Goal: Transaction & Acquisition: Download file/media

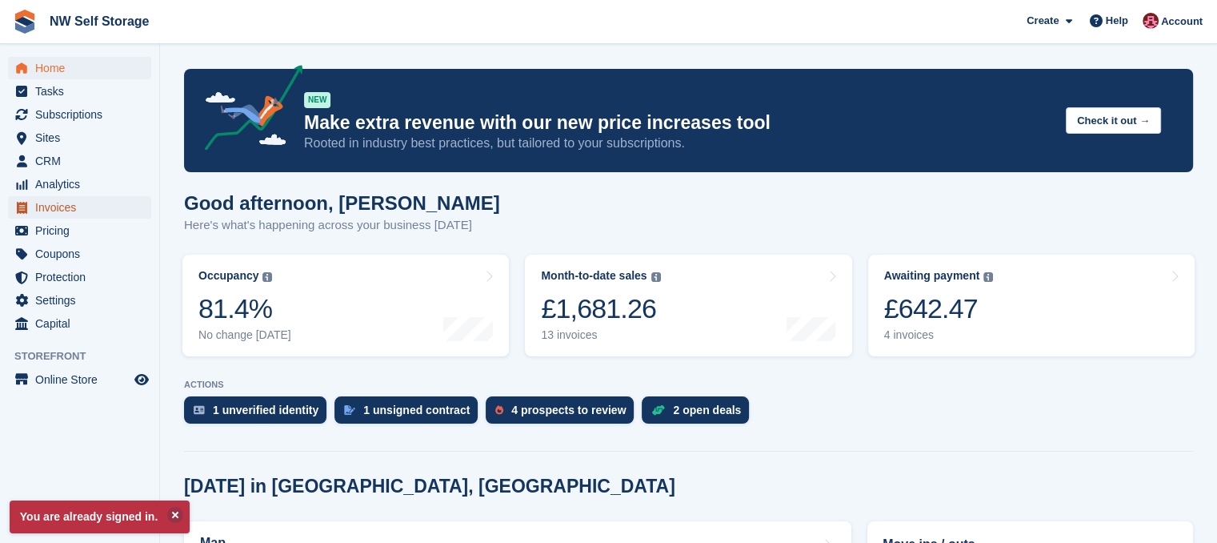
click at [67, 203] on span "Invoices" at bounding box center [83, 207] width 96 height 22
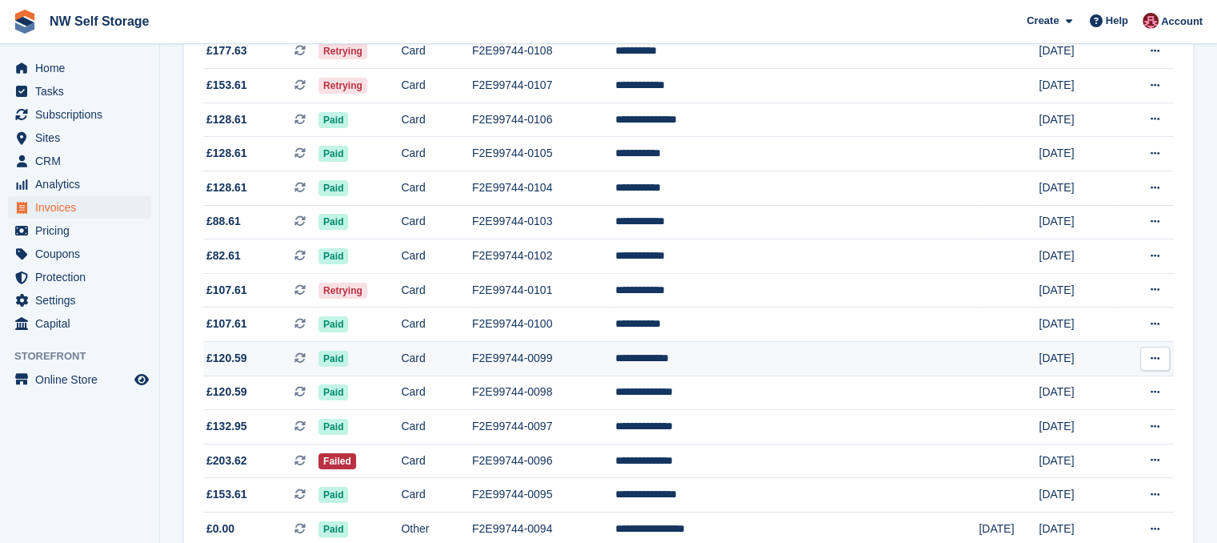
scroll to position [320, 0]
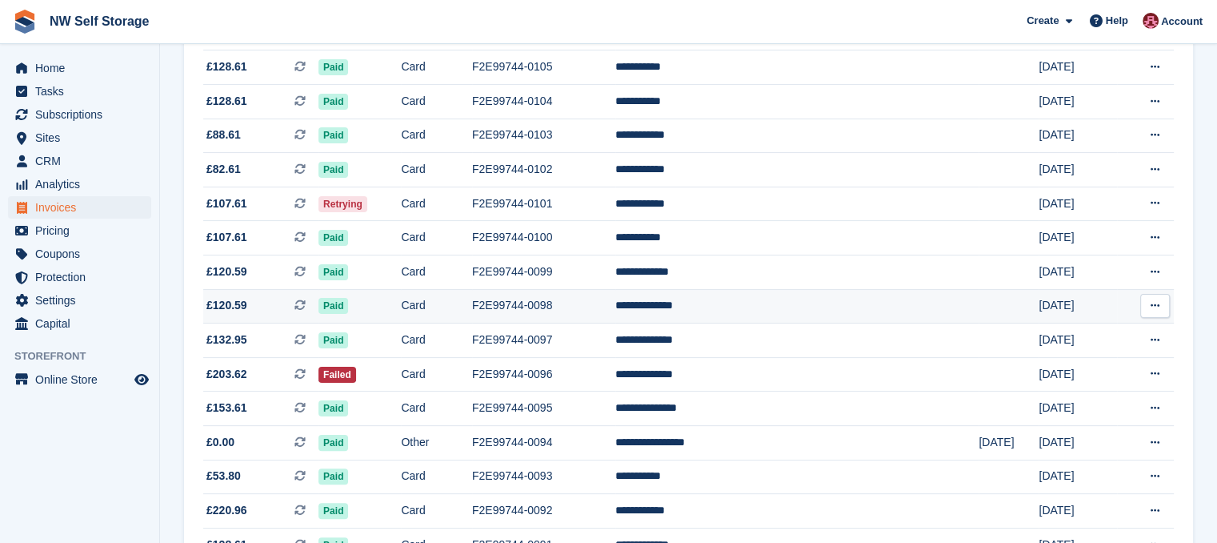
click at [248, 307] on span "£120.59 This is a recurring subscription invoice." at bounding box center [260, 305] width 115 height 17
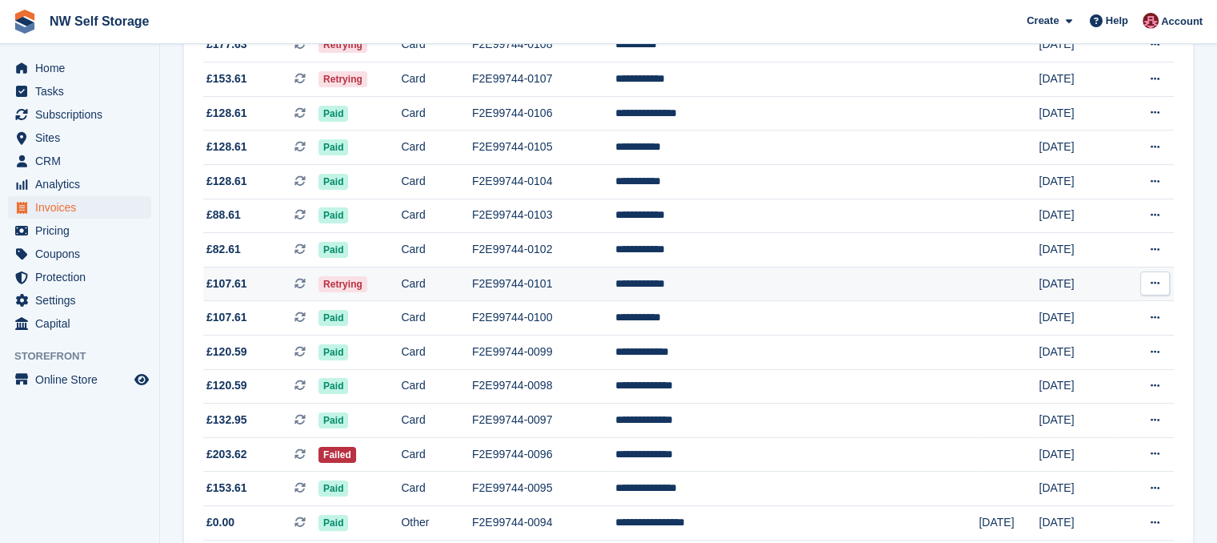
scroll to position [80, 0]
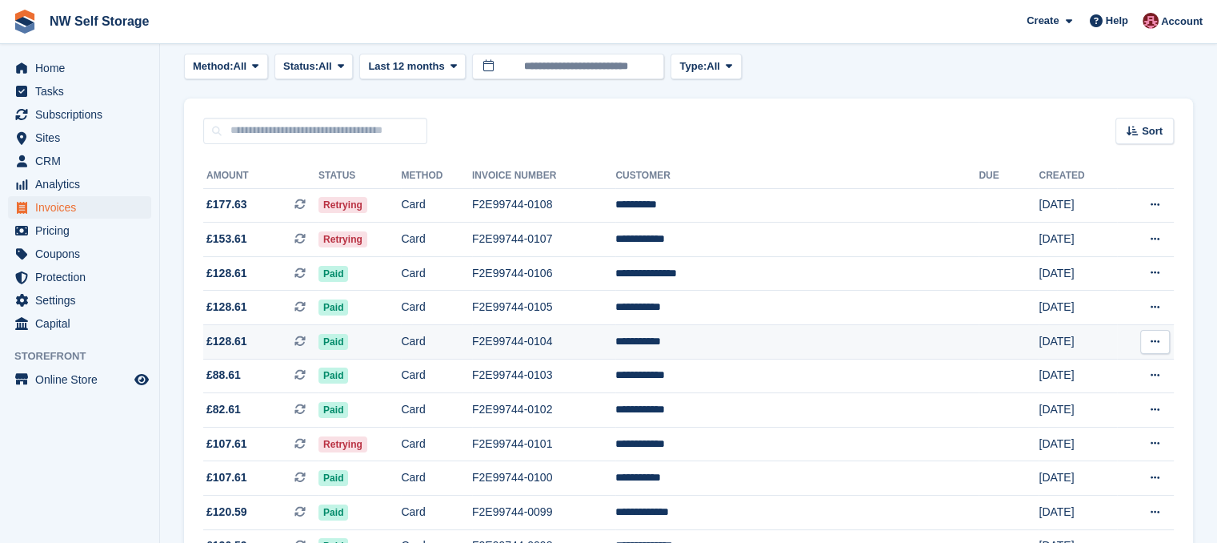
click at [1159, 344] on icon at bounding box center [1155, 341] width 9 height 10
click at [1110, 366] on p "Download PDF" at bounding box center [1093, 373] width 139 height 21
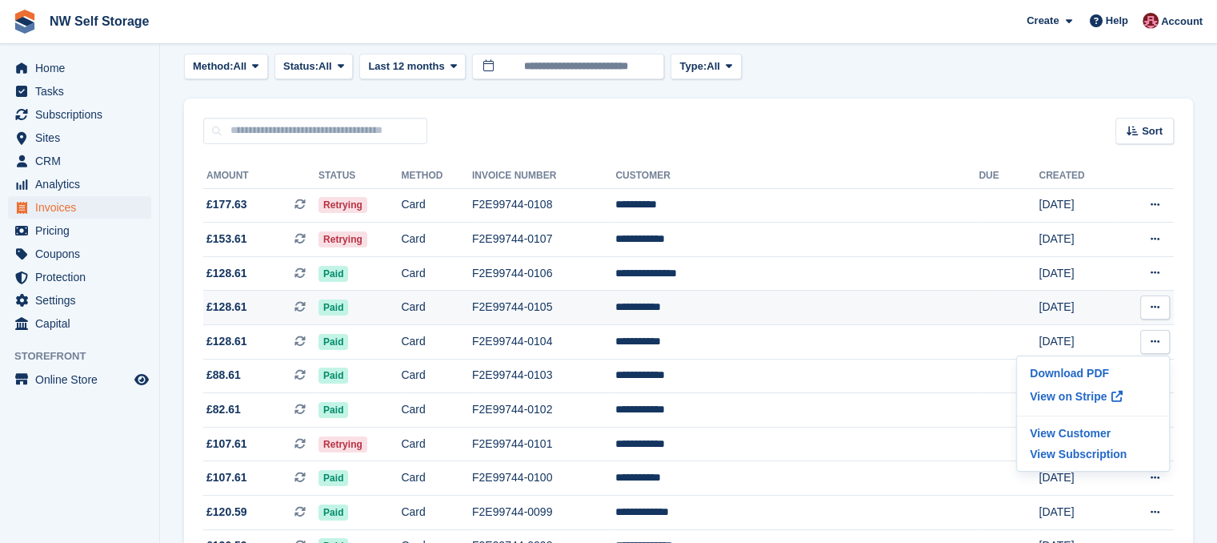
click at [1157, 307] on icon at bounding box center [1155, 307] width 9 height 10
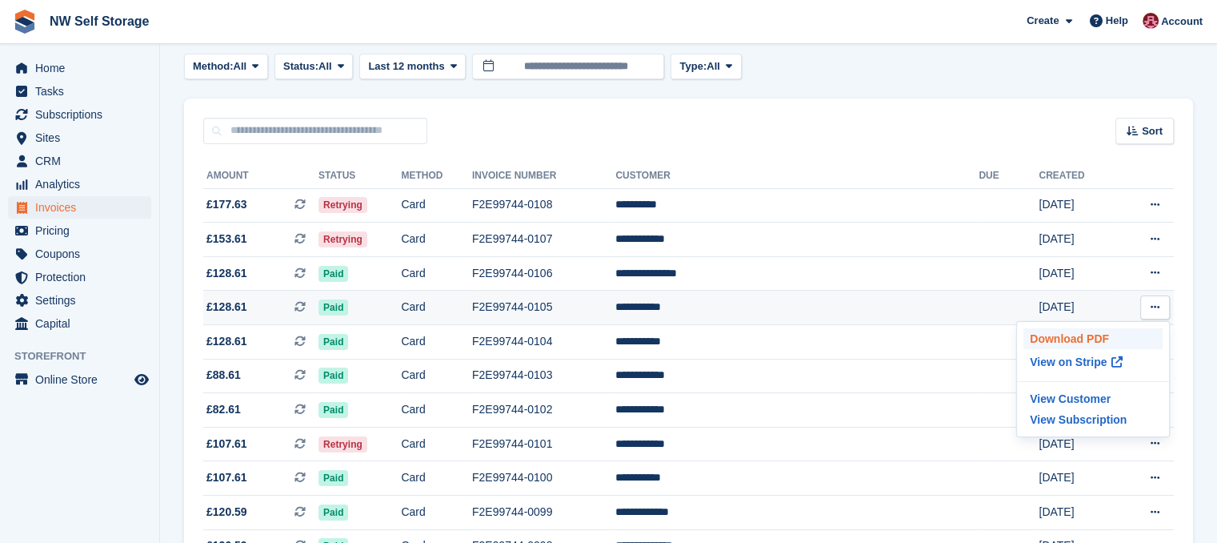
click at [1102, 333] on p "Download PDF" at bounding box center [1093, 338] width 139 height 21
click at [1066, 339] on p "Download PDF" at bounding box center [1093, 338] width 139 height 21
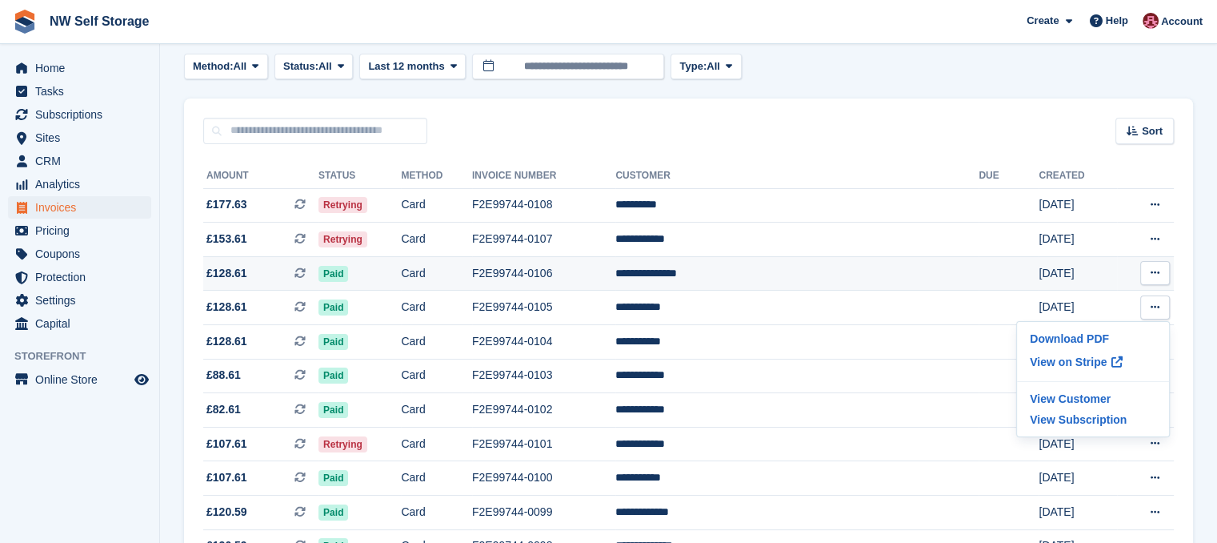
click at [1153, 271] on icon at bounding box center [1155, 272] width 9 height 10
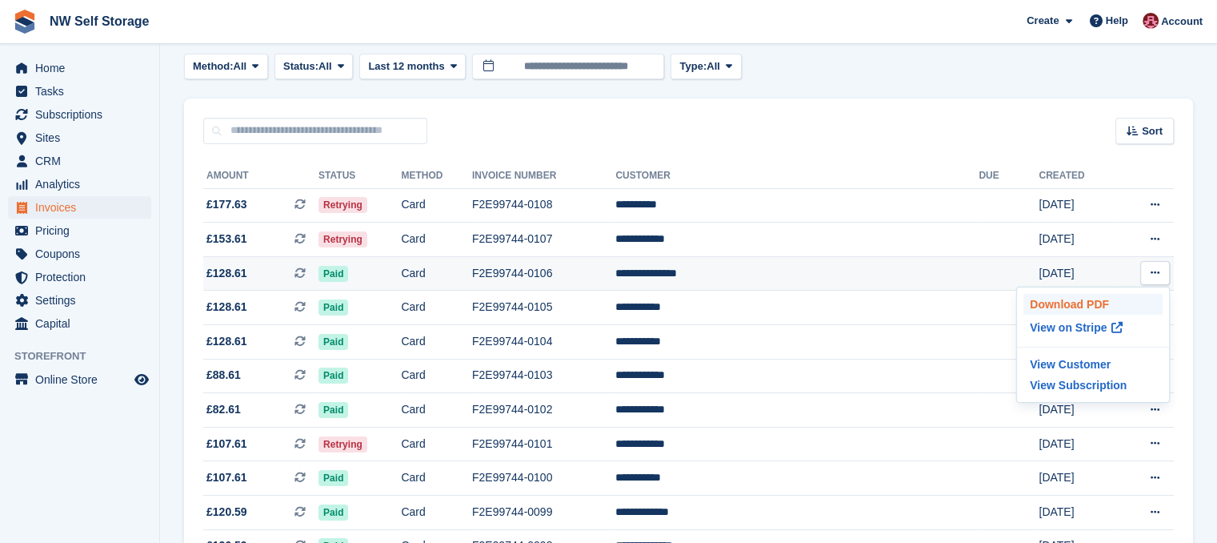
click at [1089, 300] on p "Download PDF" at bounding box center [1093, 304] width 139 height 21
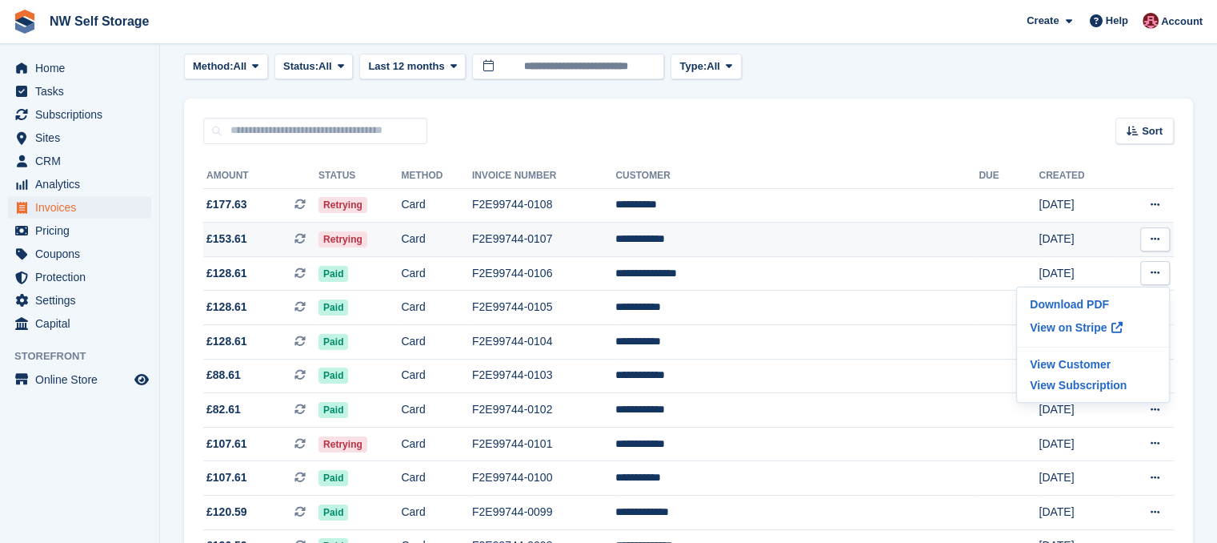
click at [1151, 241] on icon at bounding box center [1155, 239] width 9 height 10
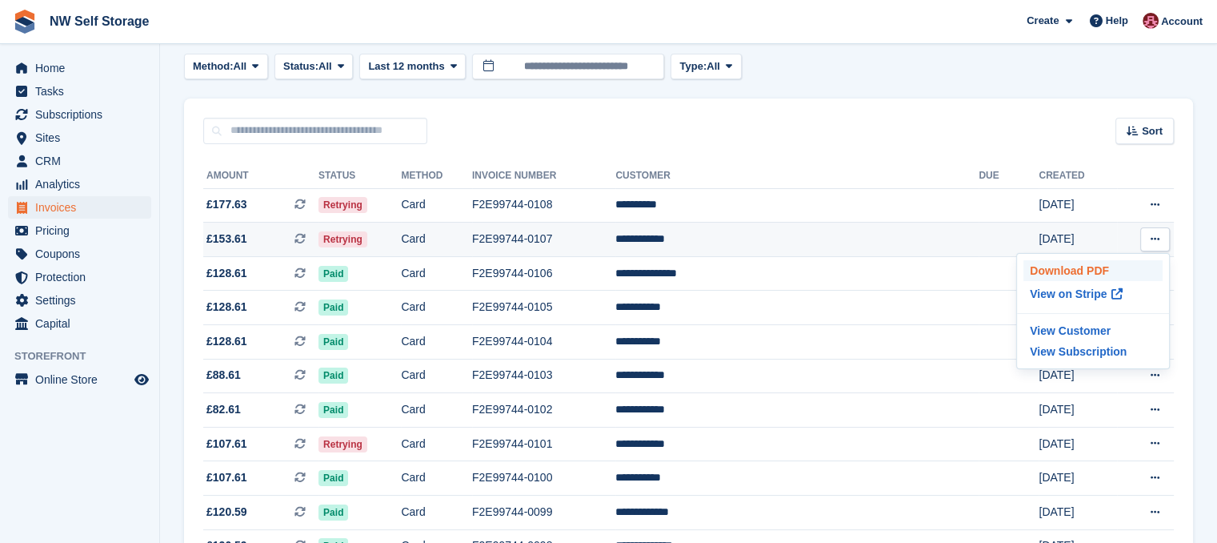
click at [1097, 264] on p "Download PDF" at bounding box center [1093, 270] width 139 height 21
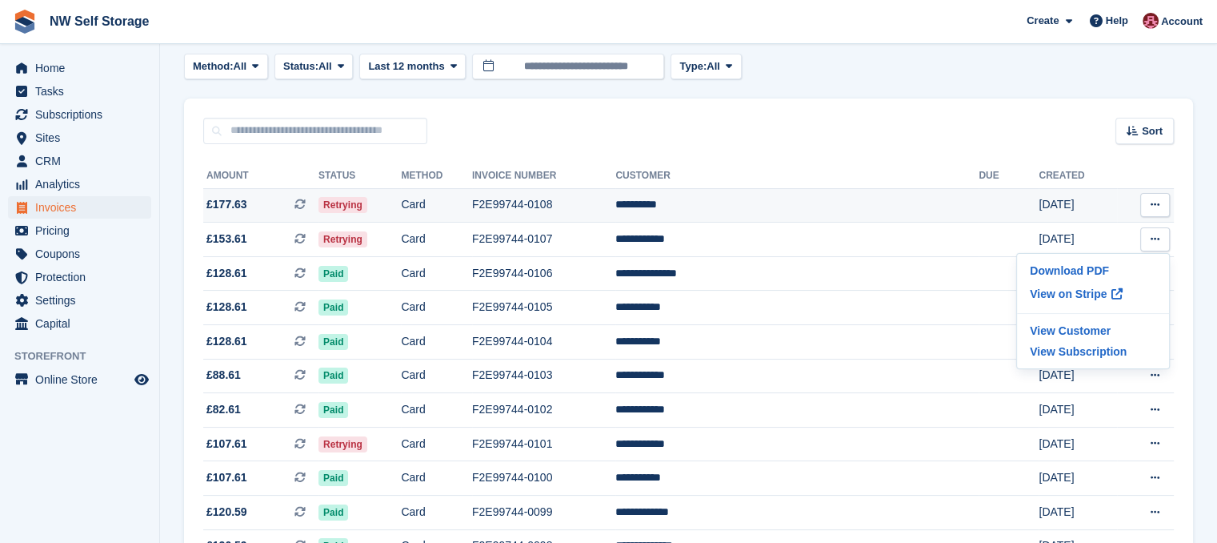
click at [1159, 202] on icon at bounding box center [1155, 204] width 9 height 10
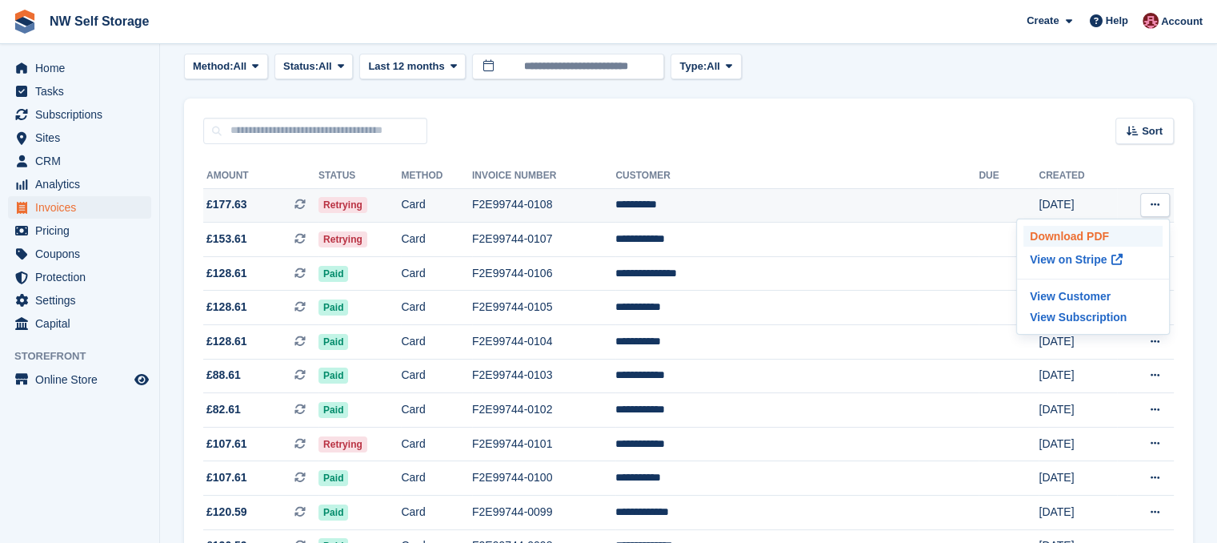
click at [1079, 242] on p "Download PDF" at bounding box center [1093, 236] width 139 height 21
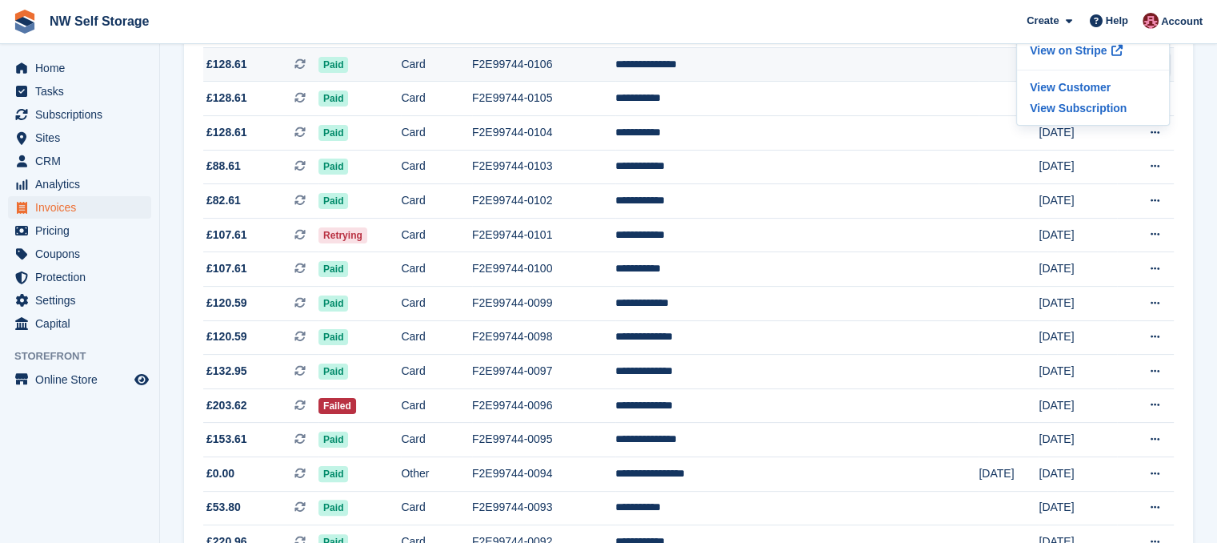
scroll to position [0, 0]
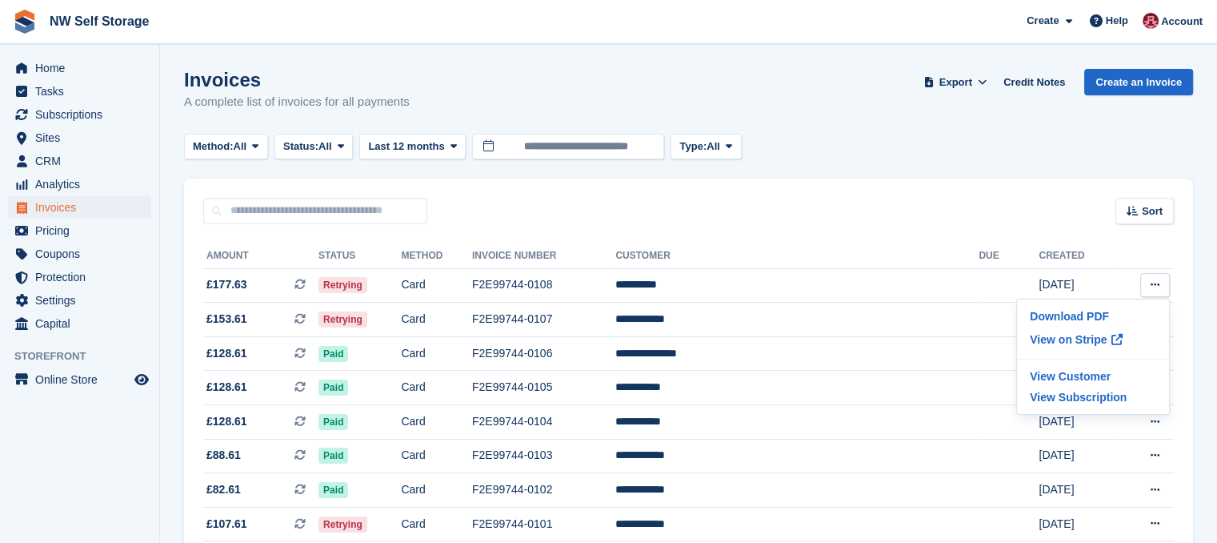
click at [852, 208] on div "Sort Sort by Date created Created (oldest first) Created (newest first)" at bounding box center [688, 201] width 1009 height 46
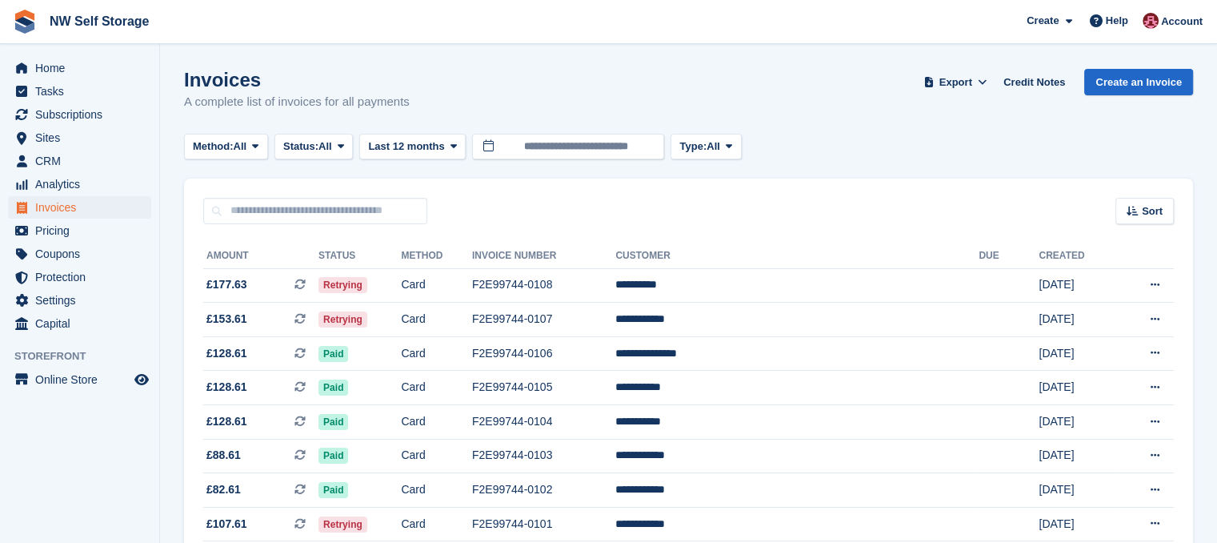
drag, startPoint x: 670, startPoint y: 211, endPoint x: 855, endPoint y: 209, distance: 184.9
click at [670, 211] on div "Sort Sort by Date created Created (oldest first) Created (newest first)" at bounding box center [688, 201] width 1009 height 46
click at [856, 209] on div "Sort Sort by Date created Created (oldest first) Created (newest first)" at bounding box center [688, 201] width 1009 height 46
click at [688, 186] on div "Sort Sort by Date created Created (oldest first) Created (newest first)" at bounding box center [688, 201] width 1009 height 46
click at [94, 114] on span "Subscriptions" at bounding box center [83, 114] width 96 height 22
